Goal: Check status: Check status

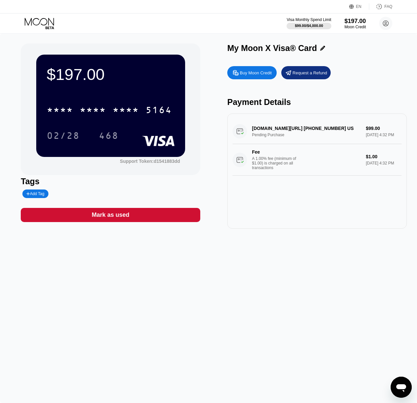
click at [300, 158] on div "Fee A 1.00% fee (minimum of $1.00) is charged on all transactions" at bounding box center [276, 159] width 49 height 21
click at [267, 161] on div "A 1.00% fee (minimum of $1.00) is charged on all transactions" at bounding box center [276, 163] width 49 height 14
click at [229, 160] on div "[DOMAIN_NAME][URL] [PHONE_NUMBER] [GEOGRAPHIC_DATA] Pending Purchase $99.00 [DA…" at bounding box center [316, 171] width 179 height 115
click at [269, 158] on div "Fee A 1.00% fee (minimum of $1.00) is charged on all transactions" at bounding box center [276, 159] width 49 height 21
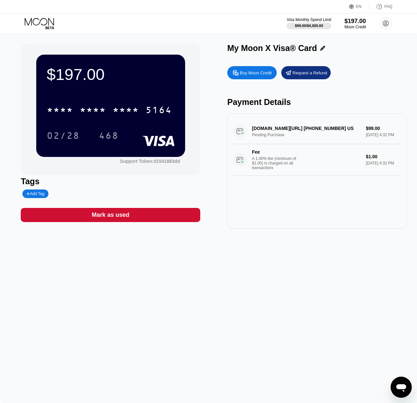
click at [269, 158] on div "Fee A 1.00% fee (minimum of $1.00) is charged on all transactions" at bounding box center [276, 159] width 49 height 21
click at [278, 160] on div "A 1.00% fee (minimum of $1.00) is charged on all transactions" at bounding box center [276, 163] width 49 height 14
drag, startPoint x: 278, startPoint y: 160, endPoint x: 285, endPoint y: 160, distance: 6.6
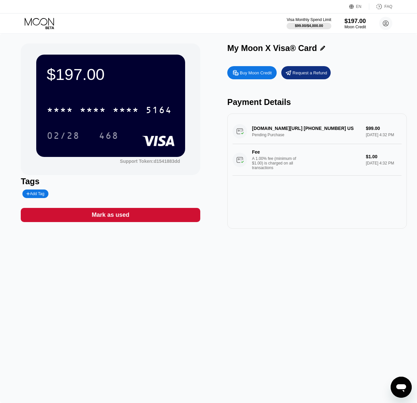
click at [278, 160] on div "A 1.00% fee (minimum of $1.00) is charged on all transactions" at bounding box center [276, 163] width 49 height 14
click at [285, 160] on div "A 1.00% fee (minimum of $1.00) is charged on all transactions" at bounding box center [276, 163] width 49 height 14
click at [286, 160] on div "A 1.00% fee (minimum of $1.00) is charged on all transactions" at bounding box center [276, 163] width 49 height 14
click at [285, 161] on div "A 1.00% fee (minimum of $1.00) is charged on all transactions" at bounding box center [276, 163] width 49 height 14
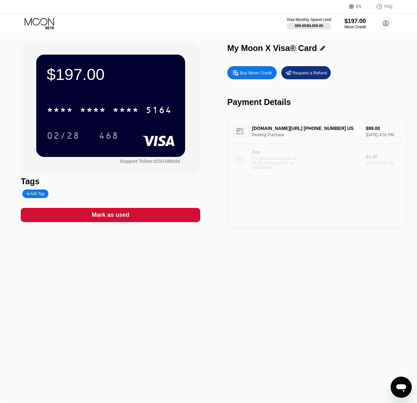
click at [281, 161] on div "A 1.00% fee (minimum of $1.00) is charged on all transactions" at bounding box center [276, 163] width 49 height 14
click at [280, 162] on div "A 1.00% fee (minimum of $1.00) is charged on all transactions" at bounding box center [276, 163] width 49 height 14
drag, startPoint x: 274, startPoint y: 163, endPoint x: 280, endPoint y: 162, distance: 6.5
click at [274, 163] on div "A 1.00% fee (minimum of $1.00) is charged on all transactions" at bounding box center [276, 163] width 49 height 14
click at [280, 163] on div "A 1.00% fee (minimum of $1.00) is charged on all transactions" at bounding box center [276, 163] width 49 height 14
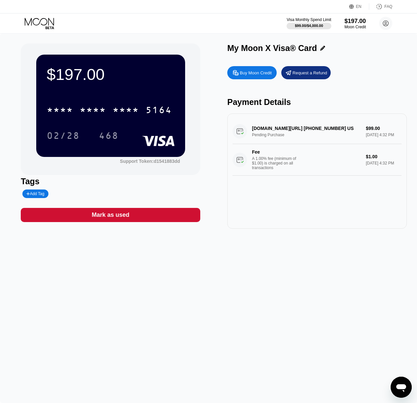
click at [307, 161] on div "Fee A 1.00% fee (minimum of $1.00) is charged on all transactions" at bounding box center [296, 159] width 128 height 21
drag, startPoint x: 297, startPoint y: 132, endPoint x: 302, endPoint y: 133, distance: 5.3
click at [297, 132] on div "[DOMAIN_NAME][URL] [PHONE_NUMBER] [GEOGRAPHIC_DATA] Pending Purchase $99.00 [DA…" at bounding box center [316, 147] width 169 height 57
click at [305, 132] on div "[DOMAIN_NAME][URL] [PHONE_NUMBER] [GEOGRAPHIC_DATA] Pending Purchase $99.00 [DA…" at bounding box center [316, 147] width 169 height 57
drag, startPoint x: 300, startPoint y: 128, endPoint x: 295, endPoint y: 130, distance: 4.9
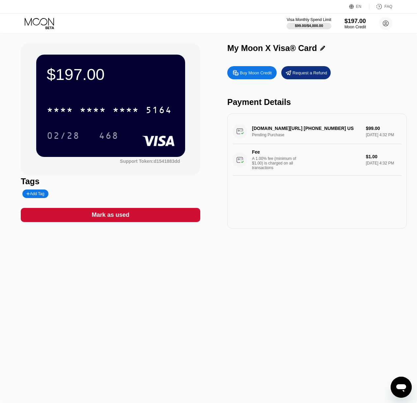
click at [300, 129] on div "[DOMAIN_NAME][URL] [PHONE_NUMBER] [GEOGRAPHIC_DATA] Pending Purchase $99.00 [DA…" at bounding box center [316, 147] width 169 height 57
click at [295, 130] on div "[DOMAIN_NAME][URL] [PHONE_NUMBER] [GEOGRAPHIC_DATA] Pending Purchase $99.00 [DA…" at bounding box center [316, 147] width 169 height 57
drag, startPoint x: 295, startPoint y: 130, endPoint x: 302, endPoint y: 130, distance: 6.9
click at [296, 130] on div "[DOMAIN_NAME][URL] [PHONE_NUMBER] [GEOGRAPHIC_DATA] Pending Purchase $99.00 [DA…" at bounding box center [316, 147] width 169 height 57
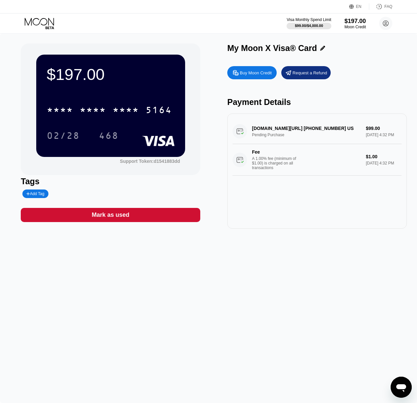
drag, startPoint x: 362, startPoint y: 139, endPoint x: 362, endPoint y: 143, distance: 4.3
click at [362, 139] on div "[DOMAIN_NAME][URL] [PHONE_NUMBER] [GEOGRAPHIC_DATA] Pending Purchase $99.00 [DA…" at bounding box center [316, 147] width 169 height 57
drag, startPoint x: 356, startPoint y: 157, endPoint x: 361, endPoint y: 158, distance: 5.0
click at [356, 158] on div "Fee A 1.00% fee (minimum of $1.00) is charged on all transactions" at bounding box center [296, 159] width 128 height 21
drag, startPoint x: 387, startPoint y: 157, endPoint x: 381, endPoint y: 134, distance: 23.9
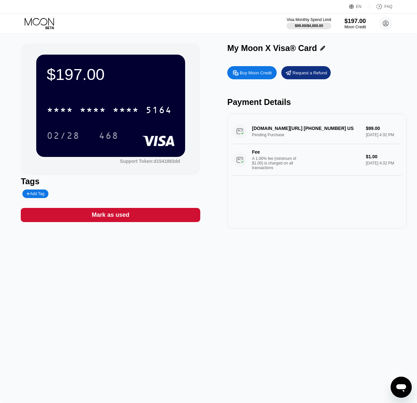
click at [387, 157] on div "$1.00" at bounding box center [384, 156] width 36 height 5
click at [381, 134] on div "[DOMAIN_NAME][URL] [PHONE_NUMBER] [GEOGRAPHIC_DATA] Pending Purchase $99.00 [DA…" at bounding box center [316, 147] width 169 height 57
drag, startPoint x: 353, startPoint y: 163, endPoint x: 368, endPoint y: 159, distance: 16.0
click at [356, 162] on div "Fee A 1.00% fee (minimum of $1.00) is charged on all transactions" at bounding box center [296, 159] width 128 height 21
click at [371, 158] on div "$1.00" at bounding box center [384, 156] width 36 height 5
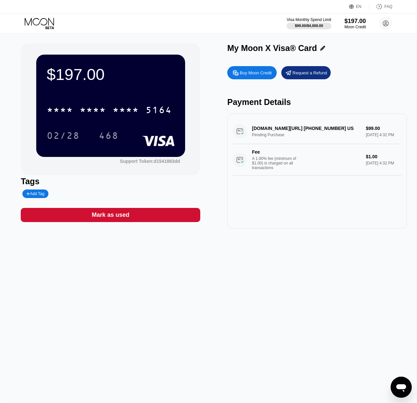
click at [371, 122] on div "[DOMAIN_NAME][URL] [PHONE_NUMBER] [GEOGRAPHIC_DATA] Pending Purchase $99.00 [DA…" at bounding box center [316, 147] width 169 height 57
click at [358, 136] on div "[DOMAIN_NAME][URL] [PHONE_NUMBER] [GEOGRAPHIC_DATA] Pending Purchase $99.00 [DA…" at bounding box center [316, 147] width 169 height 57
drag, startPoint x: 365, startPoint y: 128, endPoint x: 350, endPoint y: 123, distance: 16.0
click at [365, 128] on div "[DOMAIN_NAME][URL] [PHONE_NUMBER] [GEOGRAPHIC_DATA] Pending Purchase $99.00 [DA…" at bounding box center [316, 147] width 169 height 57
